Goal: Transaction & Acquisition: Purchase product/service

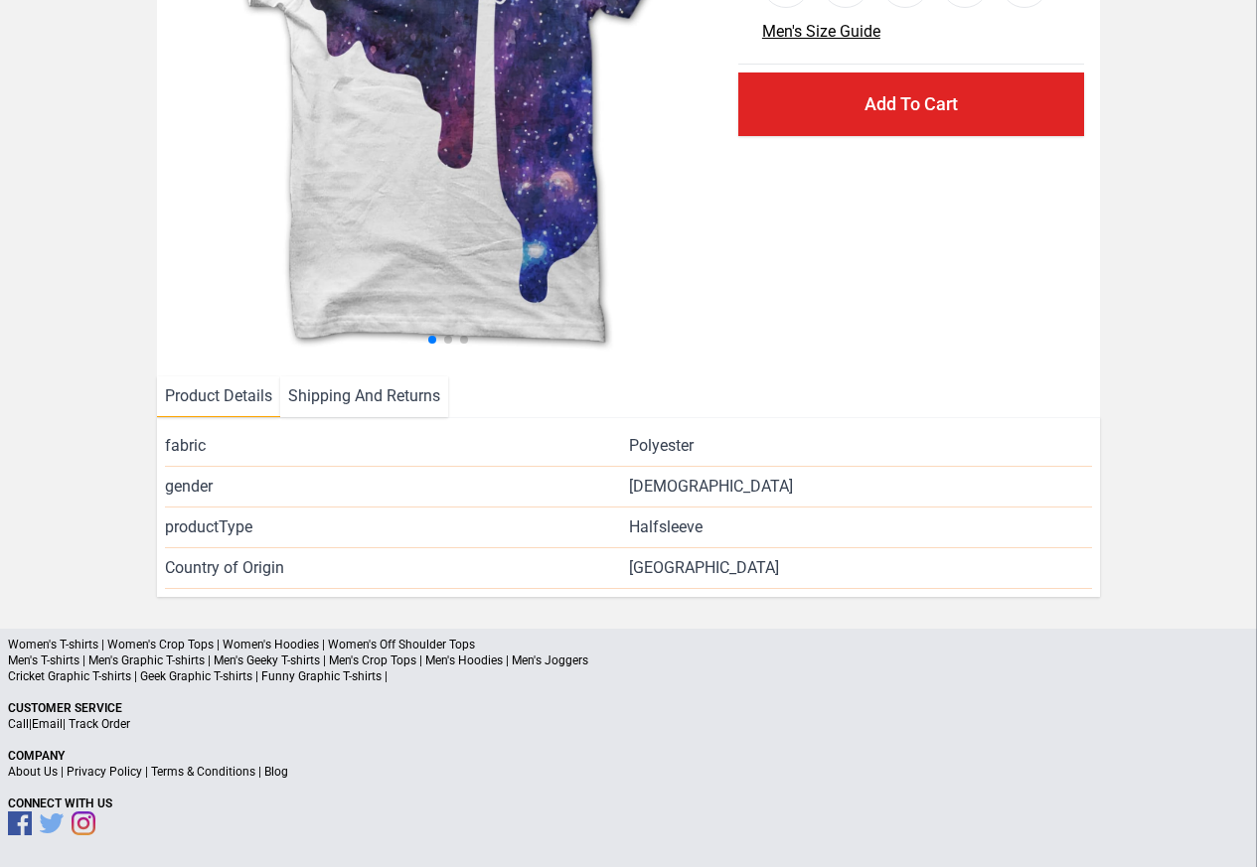
scroll to position [289, 0]
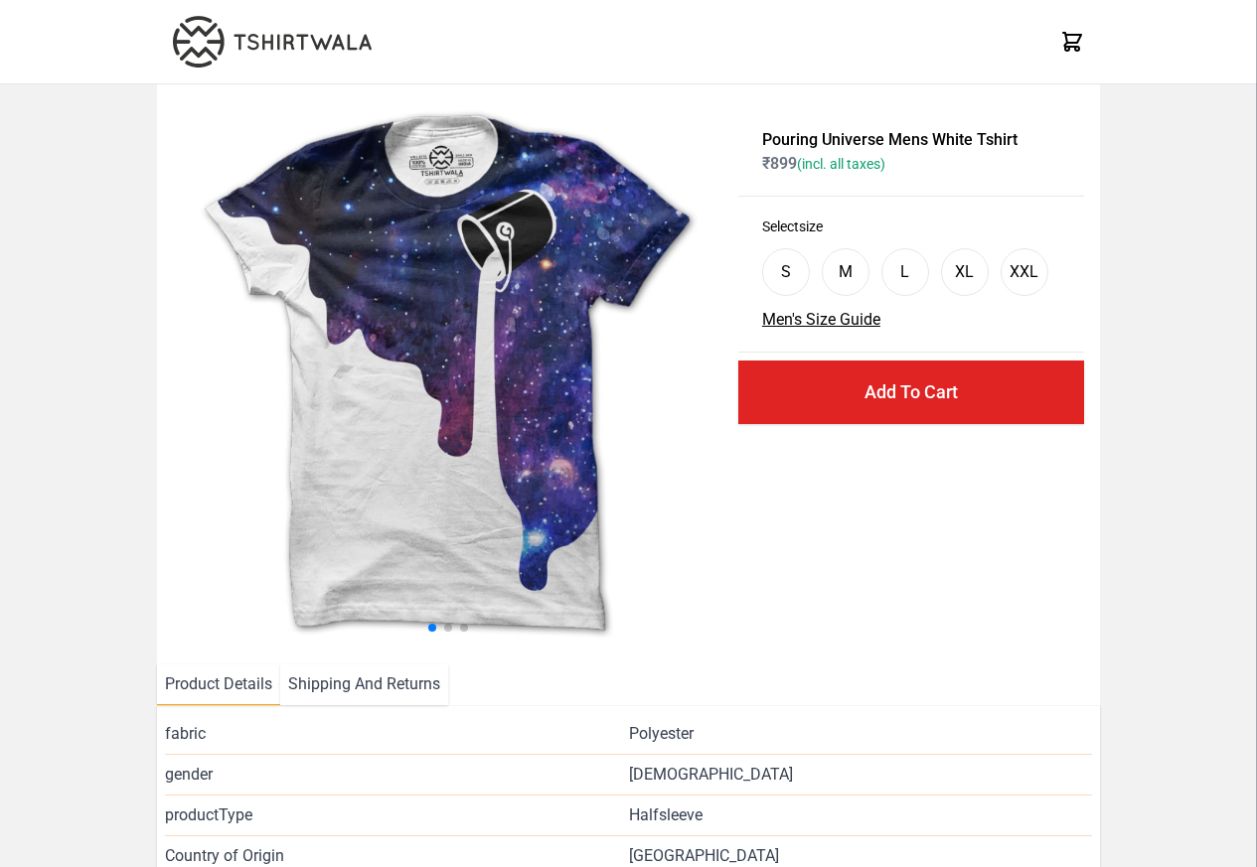
click at [364, 398] on img at bounding box center [447, 374] width 549 height 548
